Goal: Subscribe to service/newsletter

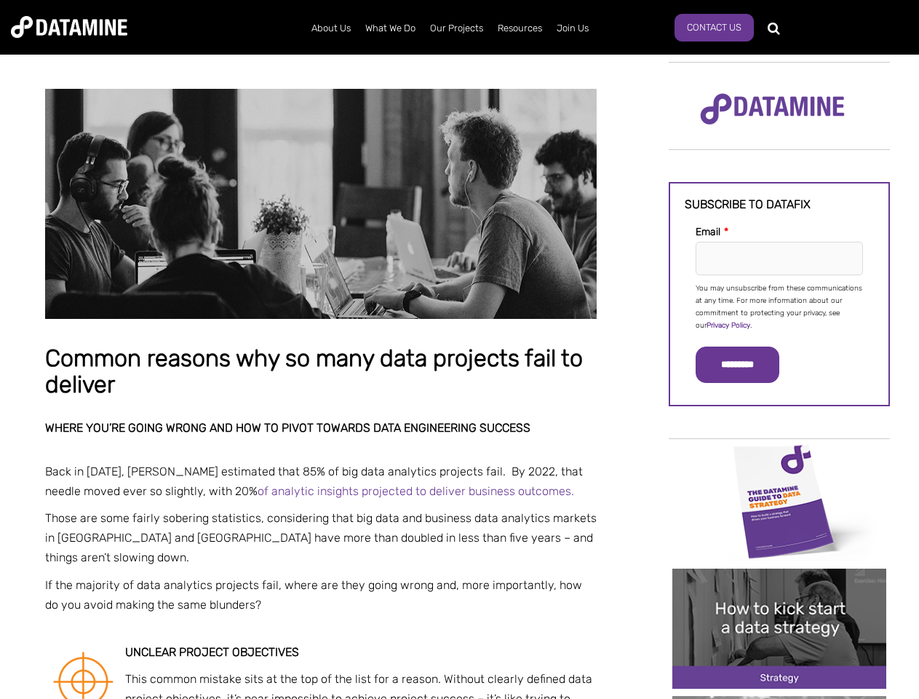
click at [780, 306] on p "You may unsubscribe from these communications at any time. For more information…" at bounding box center [779, 306] width 167 height 49
click at [746, 365] on input "*********" at bounding box center [738, 364] width 84 height 36
click at [780, 500] on img "Image grid with {{ image_count }} images." at bounding box center [780, 500] width 214 height 120
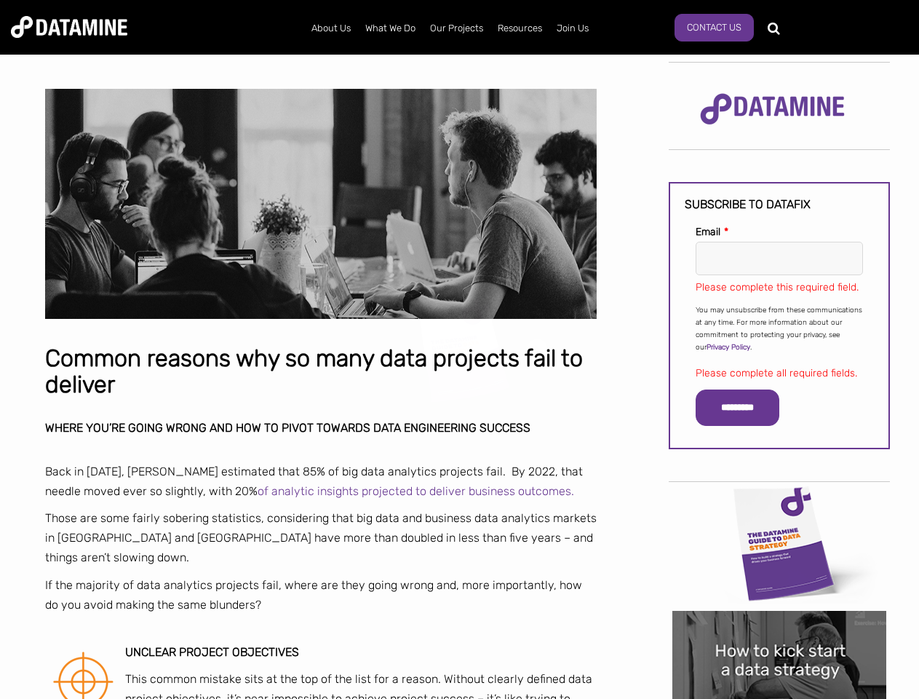
click at [780, 500] on div "✕" at bounding box center [459, 349] width 919 height 699
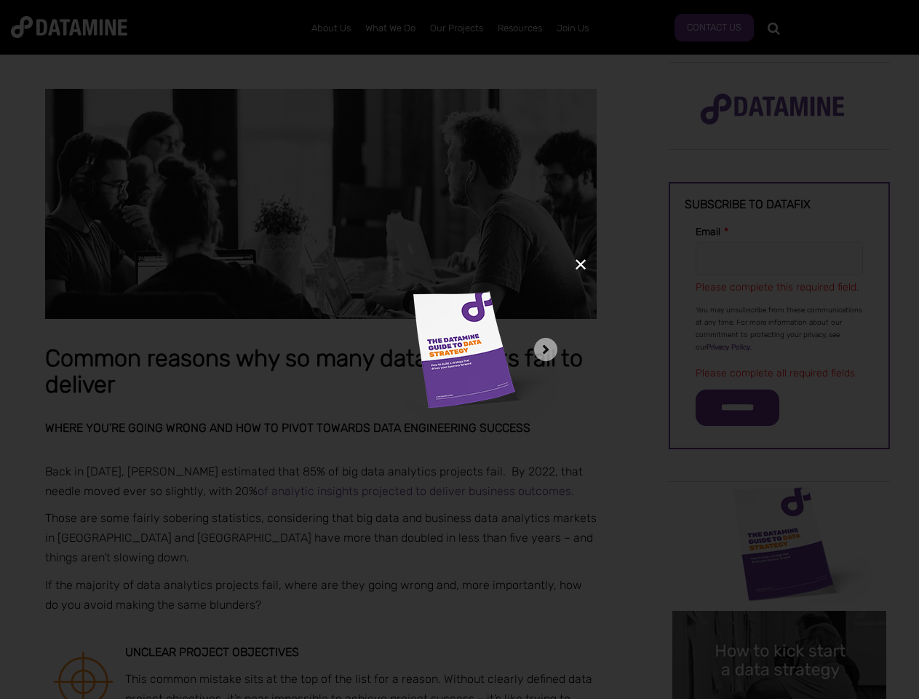
click at [780, 628] on div "✕" at bounding box center [459, 349] width 919 height 699
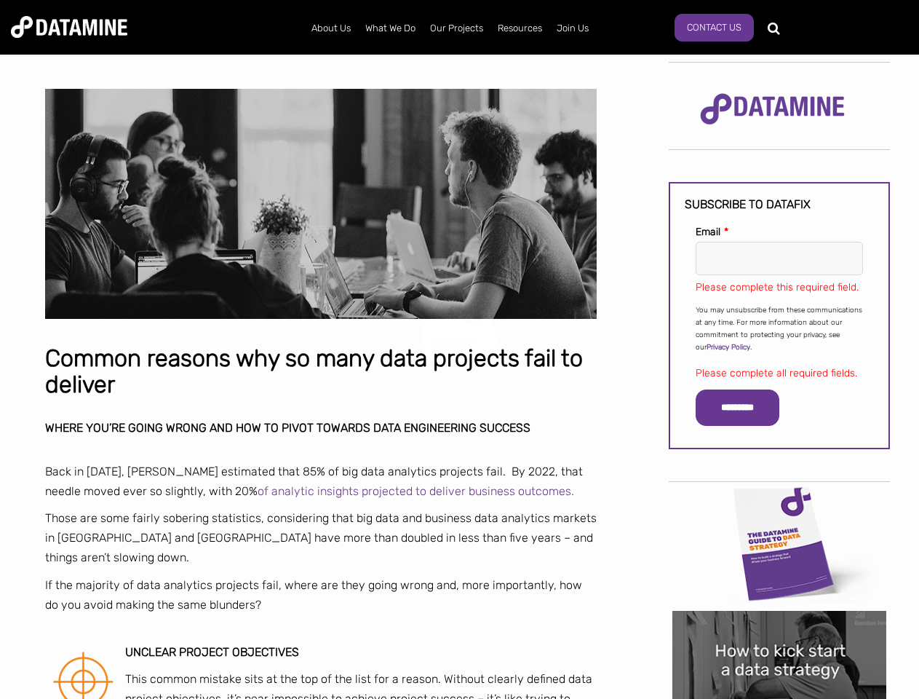
click at [780, 628] on img "Image grid with {{ image_count }} images." at bounding box center [780, 671] width 214 height 120
click at [780, 697] on div "✕" at bounding box center [459, 349] width 919 height 699
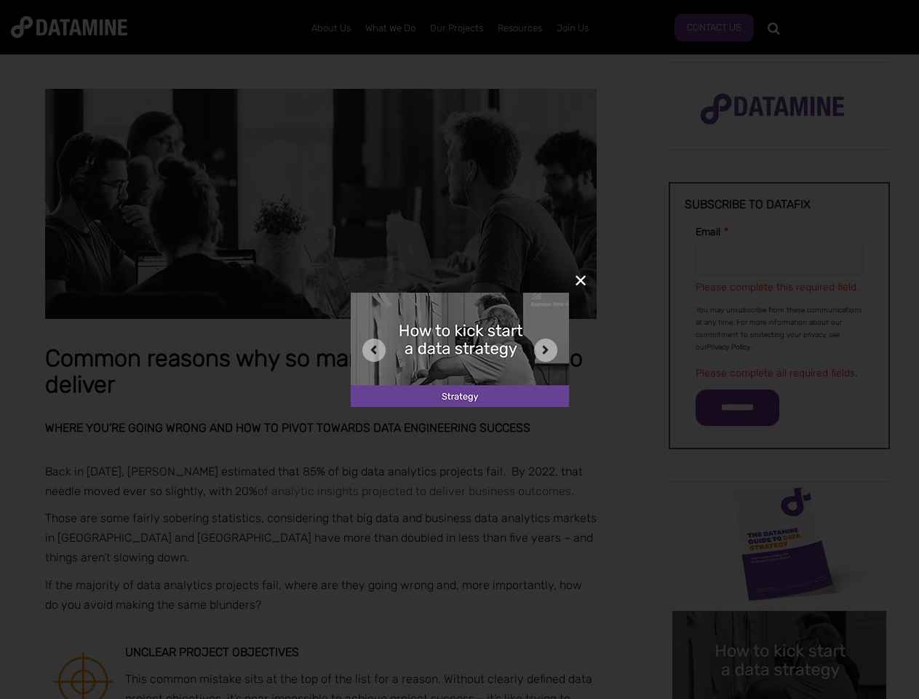
click at [780, 697] on div "✕" at bounding box center [459, 349] width 919 height 699
